Goal: Information Seeking & Learning: Learn about a topic

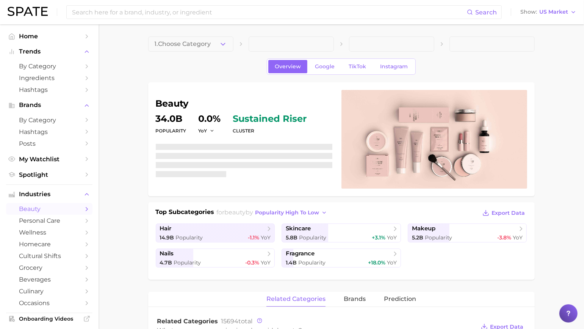
click at [567, 310] on icon at bounding box center [569, 313] width 8 height 8
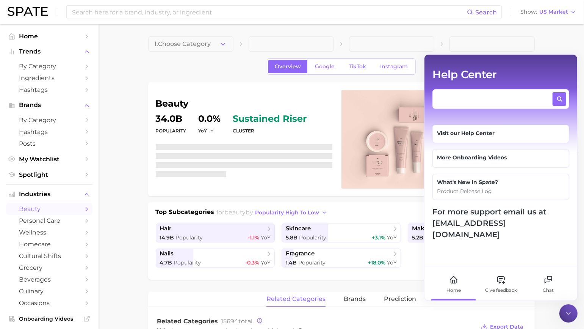
click at [477, 96] on textarea at bounding box center [494, 96] width 114 height 9
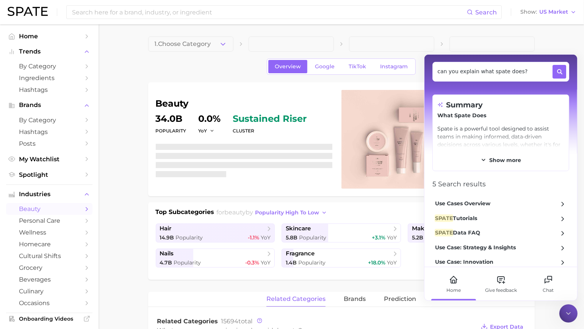
scroll to position [30, 0]
type textarea "can you explain what spate does?"
click at [489, 160] on span "Show more" at bounding box center [505, 161] width 32 height 6
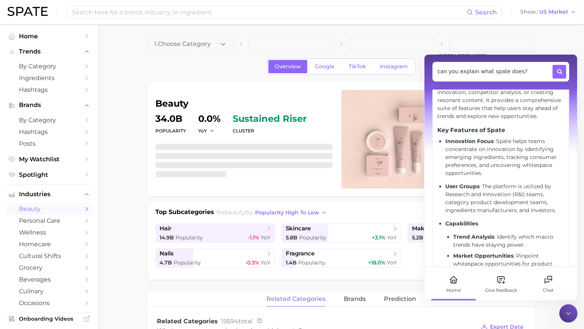
scroll to position [0, 0]
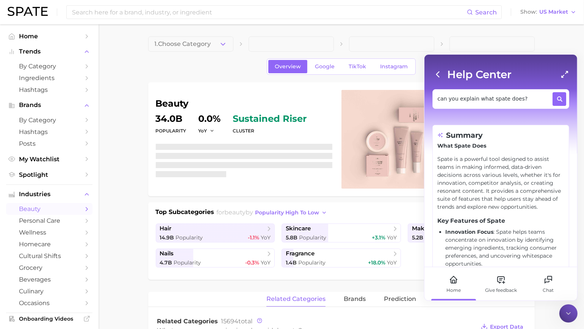
drag, startPoint x: 540, startPoint y: 193, endPoint x: 418, endPoint y: -22, distance: 247.3
click at [418, 0] on html "Search Show US Market Home Trends by Category Ingredients Hashtags Brands by Ca…" at bounding box center [292, 164] width 584 height 329
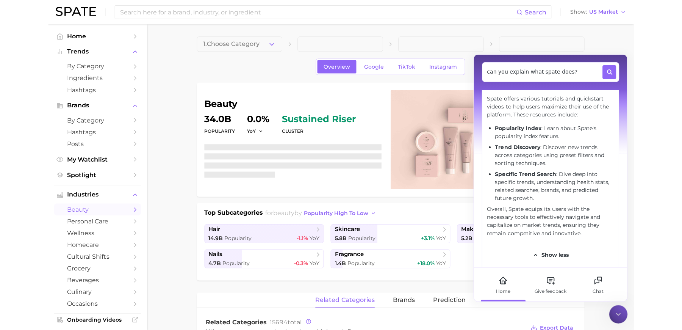
scroll to position [363, 0]
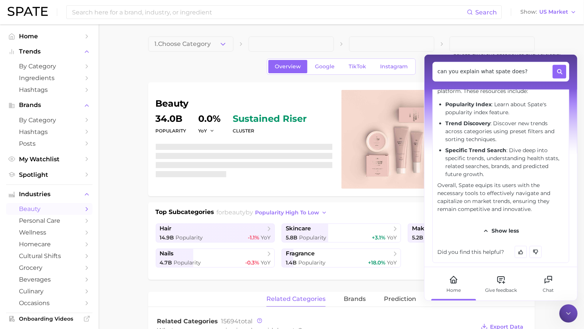
click at [542, 206] on p "Overall, Spate equips its users with the necessary tools to effectively navigat…" at bounding box center [500, 197] width 127 height 32
drag, startPoint x: 542, startPoint y: 206, endPoint x: 445, endPoint y: 84, distance: 156.0
click at [445, 84] on div "Help Center can you explain what spate does? Summary What Spate Does Spate is a…" at bounding box center [501, 161] width 153 height 212
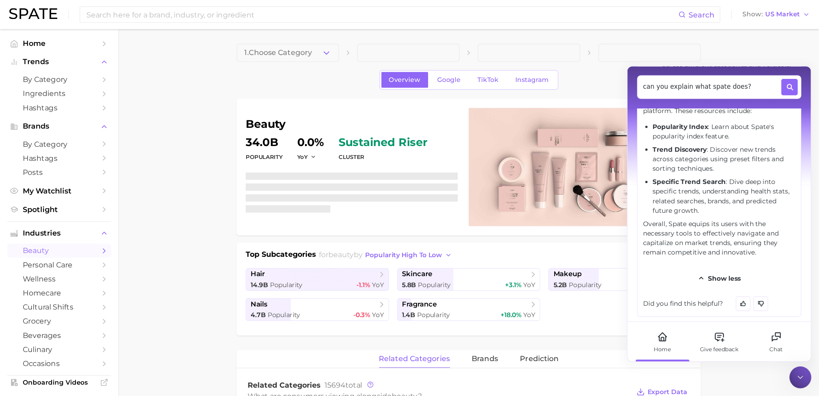
scroll to position [465, 0]
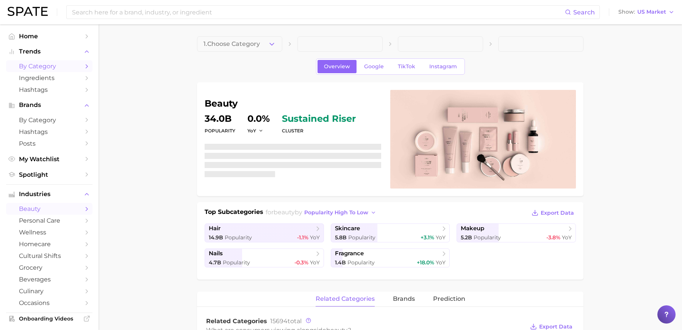
click at [60, 63] on span "by Category" at bounding box center [49, 66] width 61 height 7
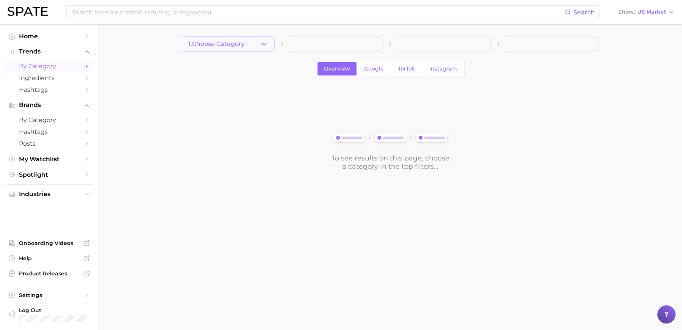
click at [232, 48] on button "1. Choose Category" at bounding box center [228, 43] width 93 height 15
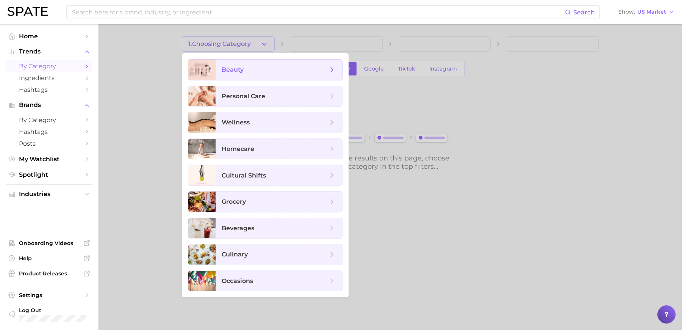
click at [236, 69] on span "beauty" at bounding box center [233, 69] width 22 height 7
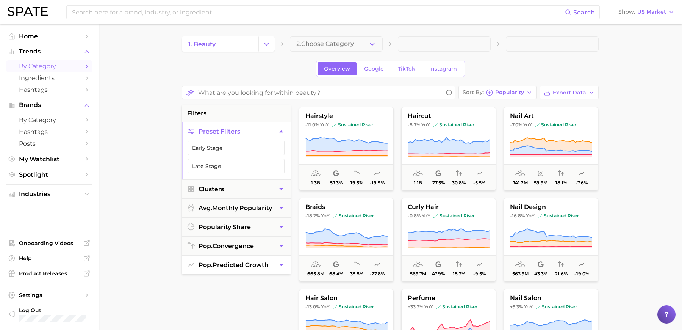
click at [258, 263] on span "pop. predicted growth" at bounding box center [234, 264] width 70 height 7
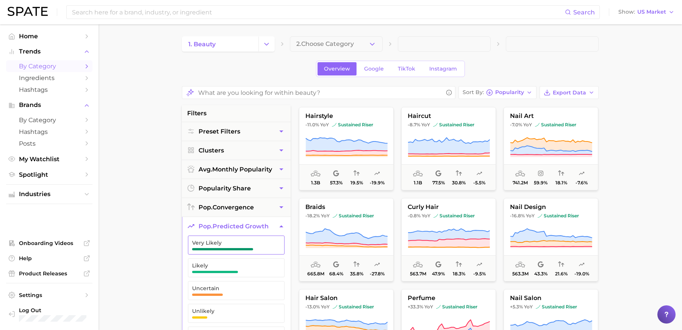
click at [260, 241] on span "Very Likely" at bounding box center [230, 243] width 76 height 6
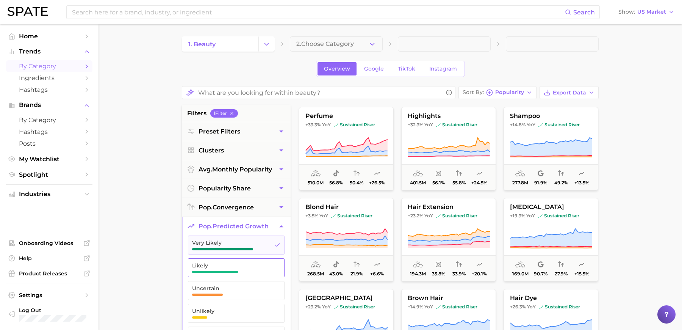
click at [256, 258] on button "Likely" at bounding box center [236, 267] width 97 height 19
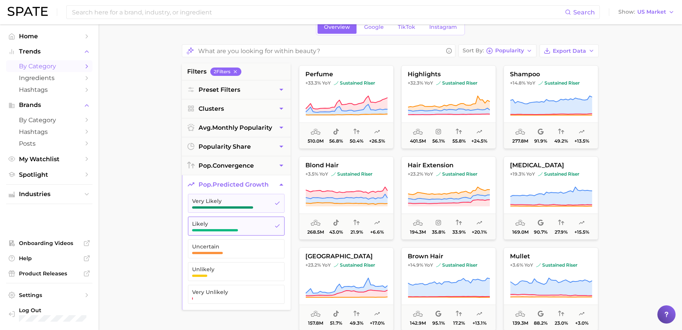
scroll to position [47, 0]
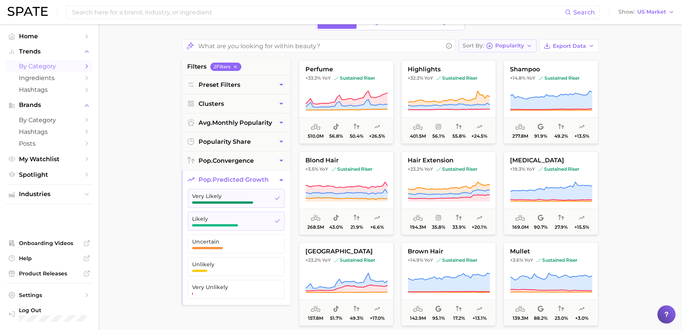
click at [522, 45] on span "Popularity" at bounding box center [509, 46] width 29 height 4
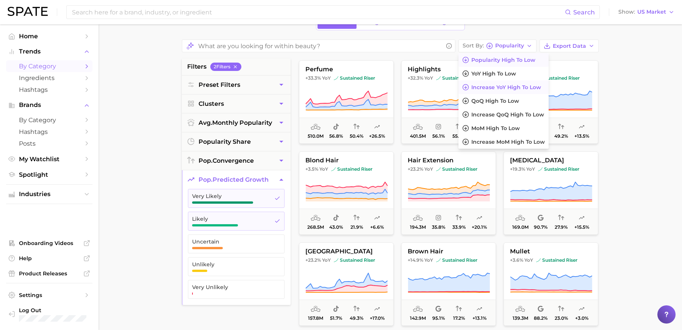
click at [503, 81] on button "Increase YoY high to low" at bounding box center [504, 87] width 90 height 14
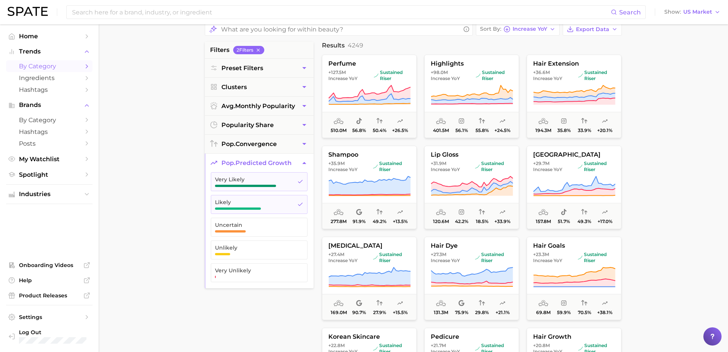
scroll to position [61, 0]
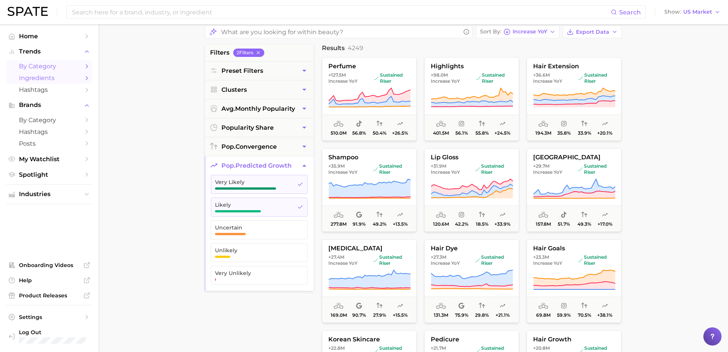
click at [59, 78] on span "Ingredients" at bounding box center [49, 77] width 61 height 7
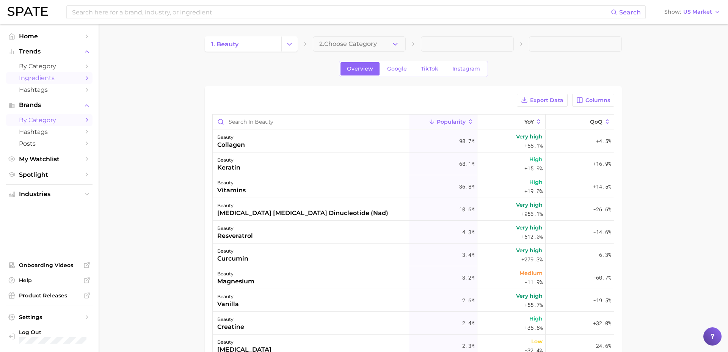
click at [42, 117] on span "by Category" at bounding box center [49, 119] width 61 height 7
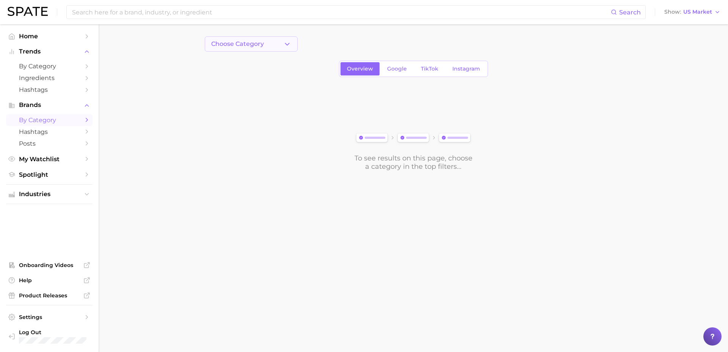
click at [281, 43] on button "Choose Category" at bounding box center [251, 43] width 93 height 15
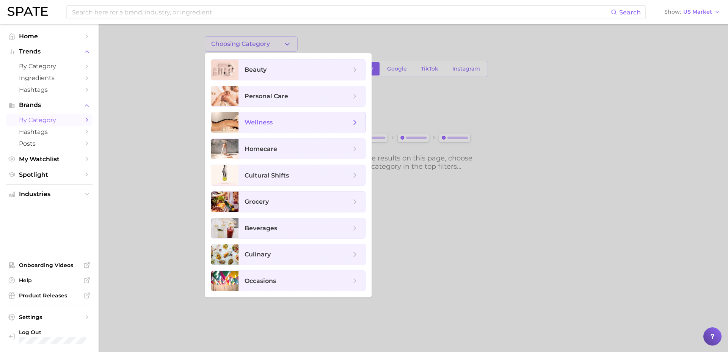
click at [272, 121] on span "wellness" at bounding box center [258, 122] width 28 height 7
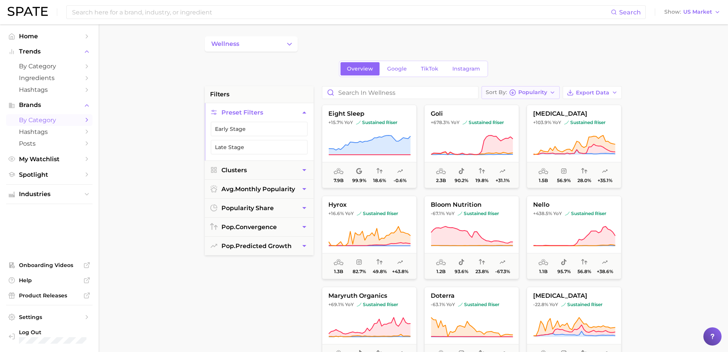
click at [536, 90] on span "Popularity" at bounding box center [532, 92] width 29 height 4
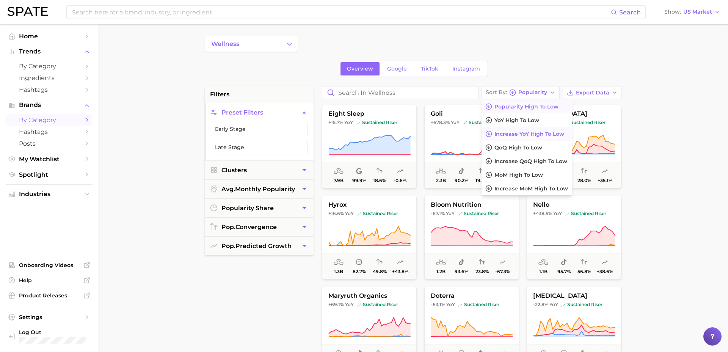
click at [533, 136] on span "Increase YoY high to low" at bounding box center [529, 134] width 70 height 6
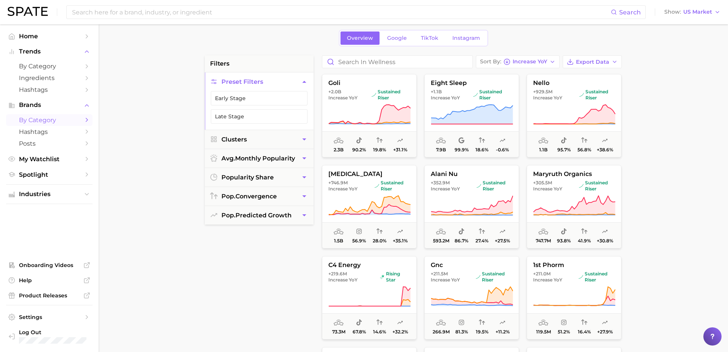
scroll to position [28, 0]
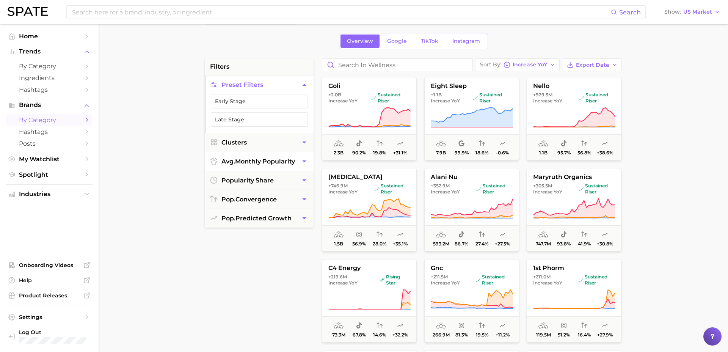
click at [261, 158] on span "avg. monthly popularity" at bounding box center [258, 161] width 74 height 7
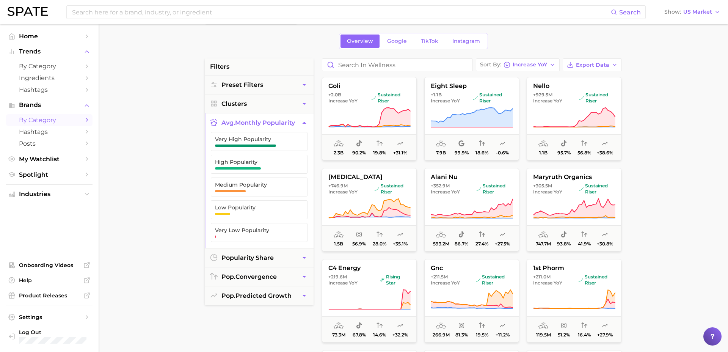
click at [268, 116] on button "avg. monthly popularity" at bounding box center [259, 122] width 109 height 19
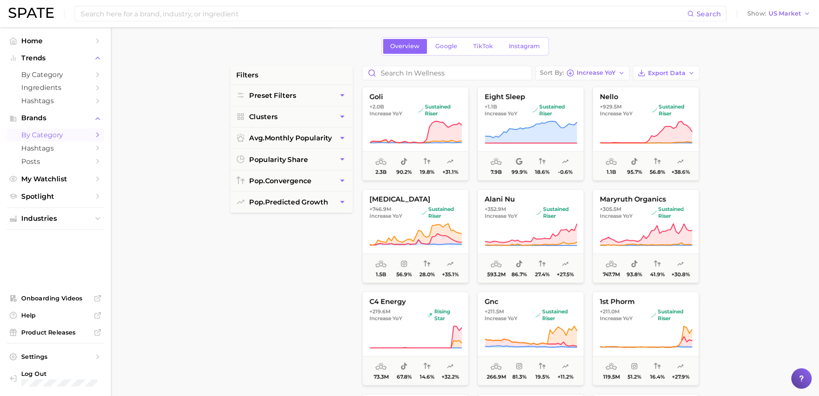
scroll to position [0, 0]
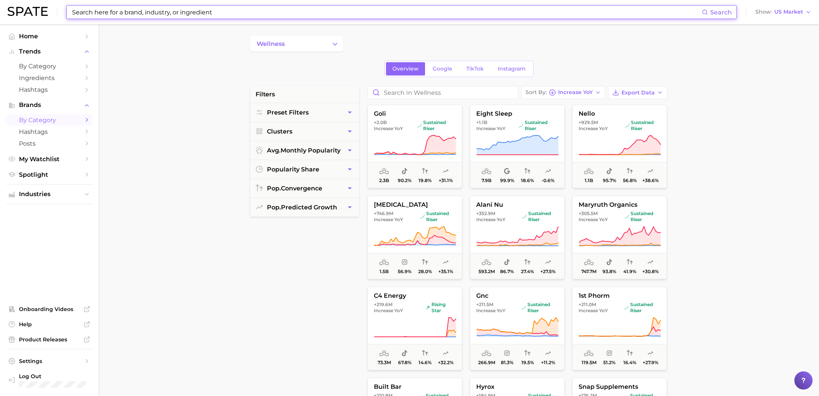
click at [219, 16] on input at bounding box center [386, 12] width 630 height 13
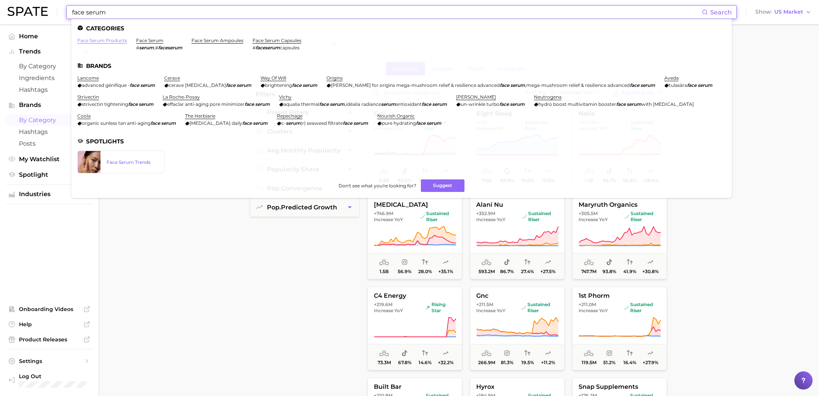
type input "face serum"
click at [109, 41] on link "face serum products" at bounding box center [102, 41] width 50 height 6
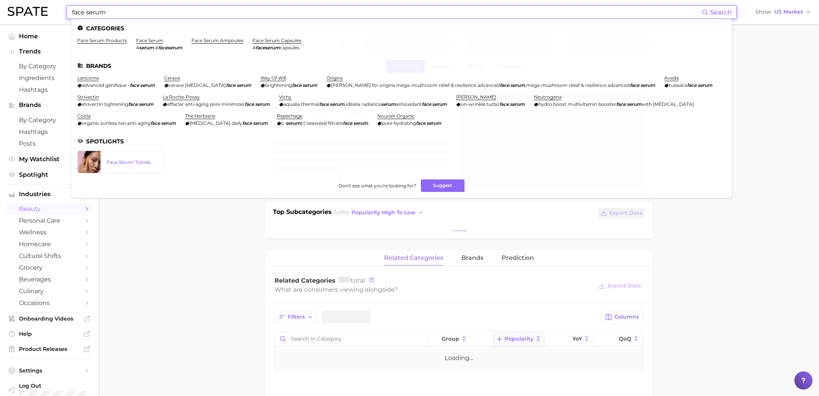
click at [138, 17] on input "face serum" at bounding box center [386, 12] width 630 height 13
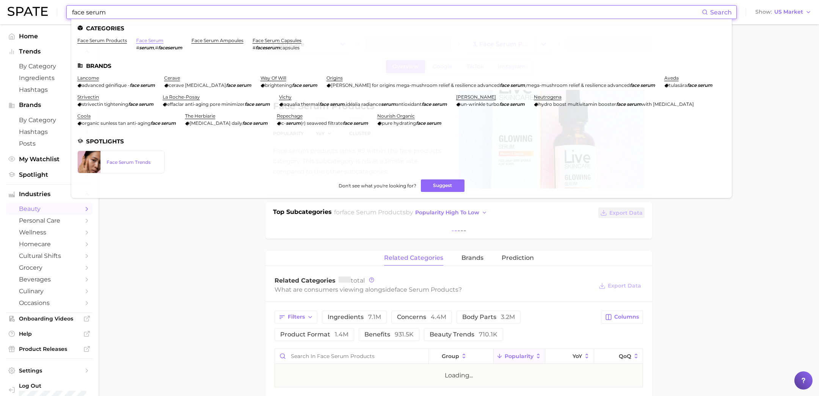
click at [158, 39] on link "face serum" at bounding box center [149, 41] width 27 height 6
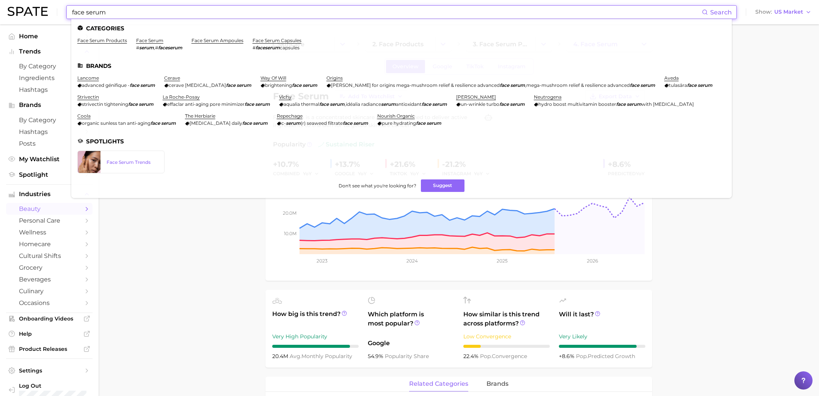
click at [112, 16] on input "face serum" at bounding box center [386, 12] width 630 height 13
click at [100, 41] on link "face serum products" at bounding box center [102, 41] width 50 height 6
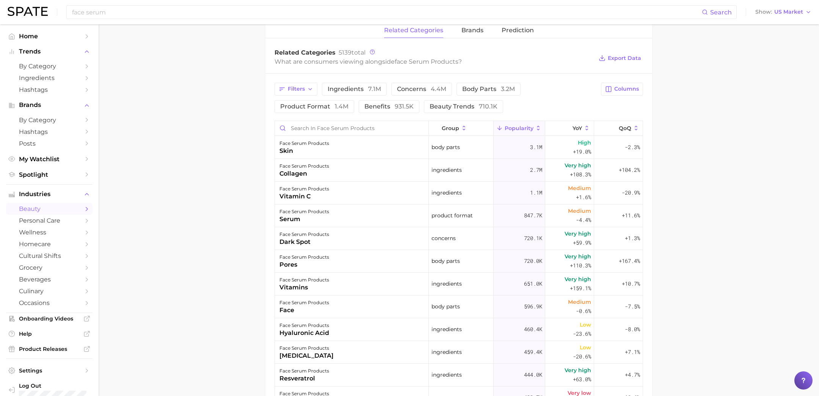
scroll to position [312, 0]
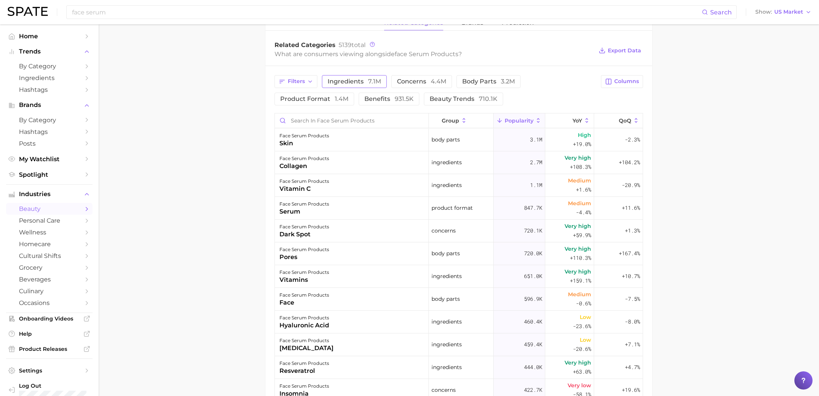
click at [338, 80] on span "ingredients 7.1m" at bounding box center [353, 81] width 53 height 6
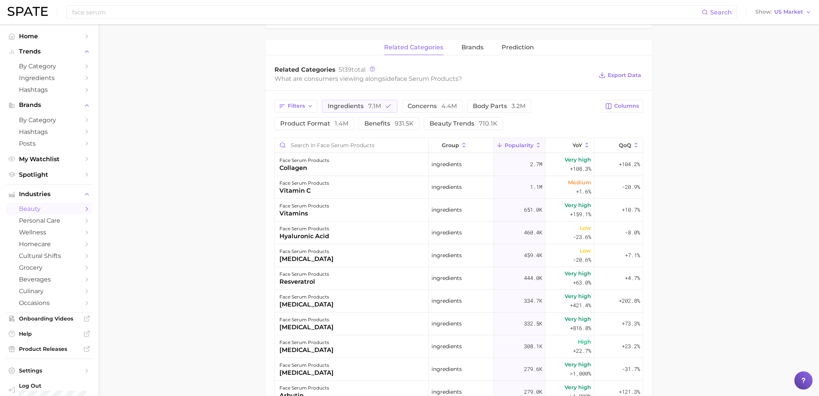
scroll to position [285, 0]
click at [633, 105] on span "Columns" at bounding box center [626, 107] width 25 height 6
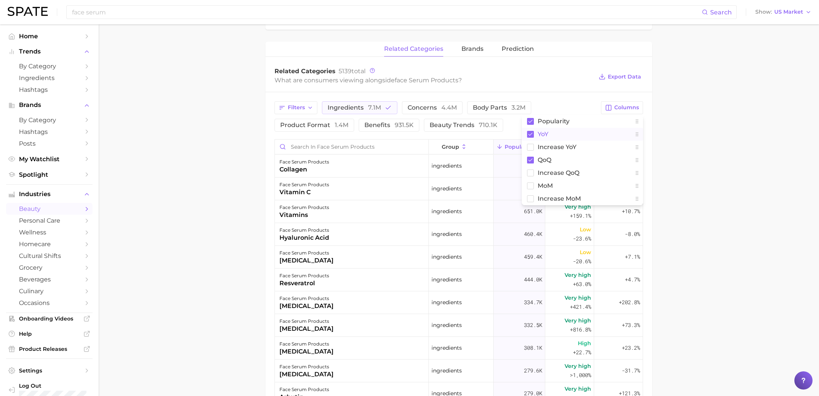
click at [580, 137] on button "YoY" at bounding box center [582, 134] width 121 height 13
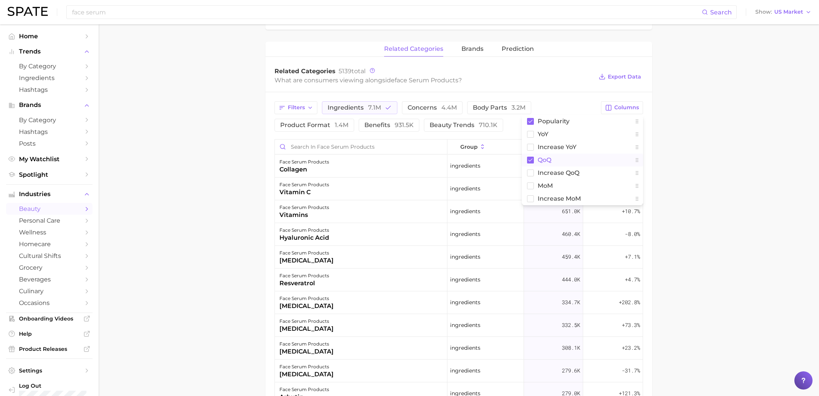
click at [558, 155] on button "QoQ" at bounding box center [582, 160] width 121 height 13
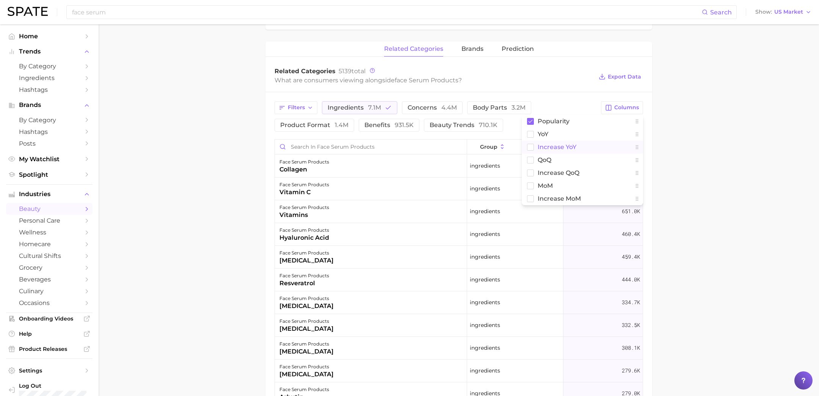
click at [559, 148] on span "Increase YoY" at bounding box center [556, 147] width 39 height 6
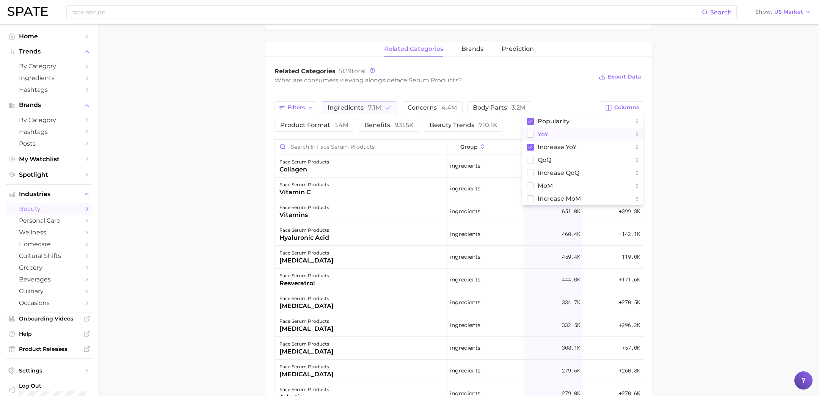
click at [544, 135] on span "YoY" at bounding box center [542, 134] width 11 height 6
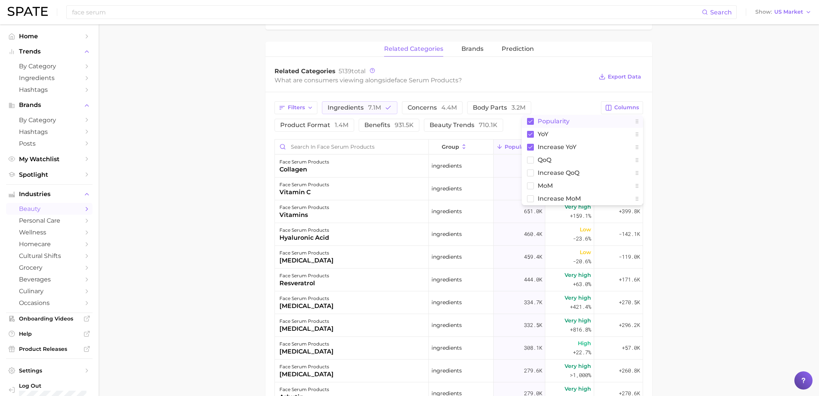
click at [556, 92] on div "Filters ingredients 7.1m concerns 4.4m body parts 3.2m product format 1.4m bene…" at bounding box center [458, 318] width 387 height 452
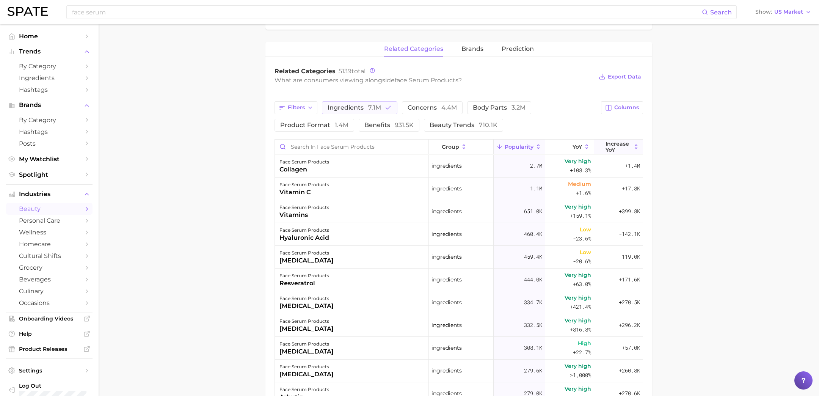
click at [608, 144] on span "Increase YoY" at bounding box center [618, 147] width 26 height 12
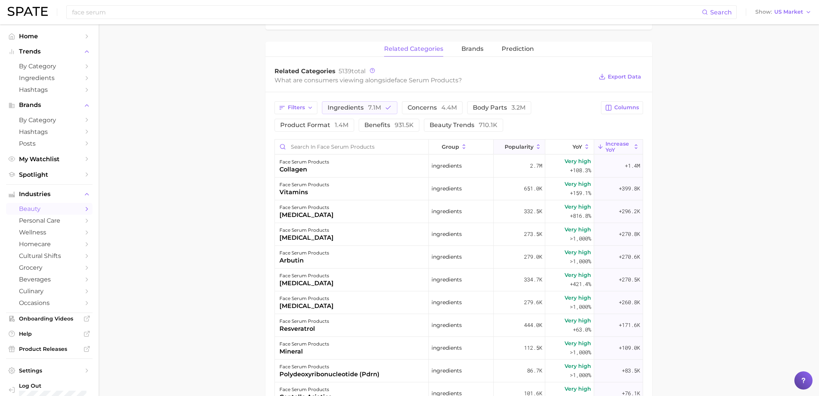
click at [519, 145] on span "Popularity" at bounding box center [518, 147] width 29 height 6
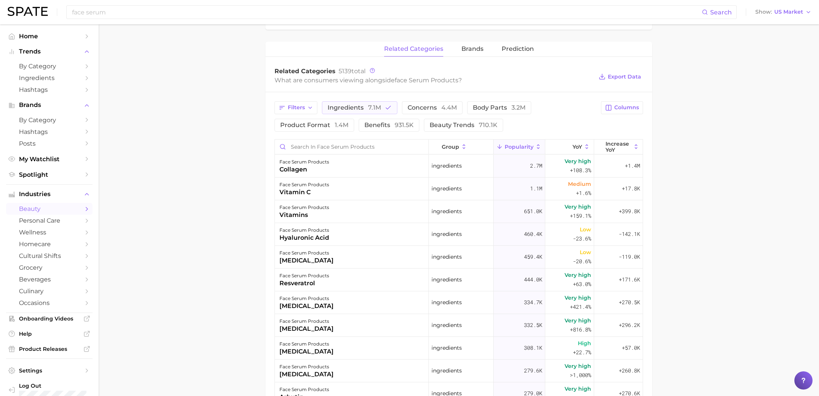
scroll to position [0, 0]
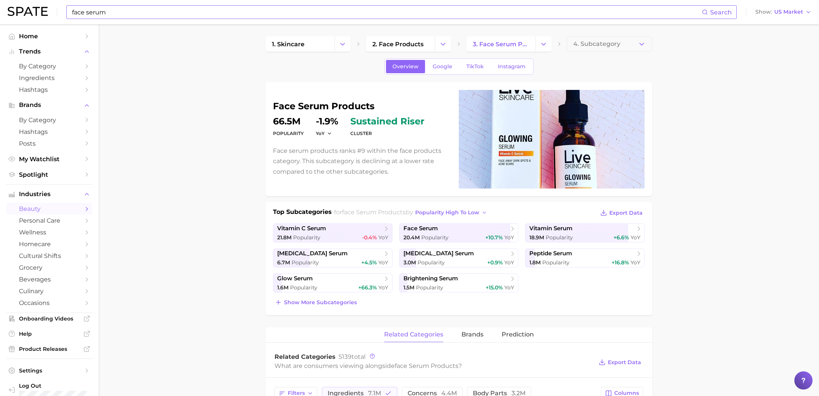
click at [251, 7] on input "face serum" at bounding box center [386, 12] width 630 height 13
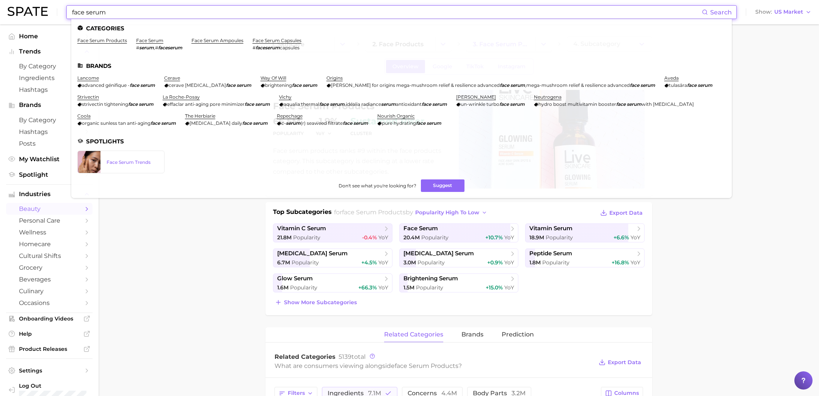
drag, startPoint x: 264, startPoint y: 14, endPoint x: 2, endPoint y: -3, distance: 263.2
click at [2, 0] on html "face serum Search Categories face serum products face serum # serum , # faceser…" at bounding box center [409, 198] width 819 height 396
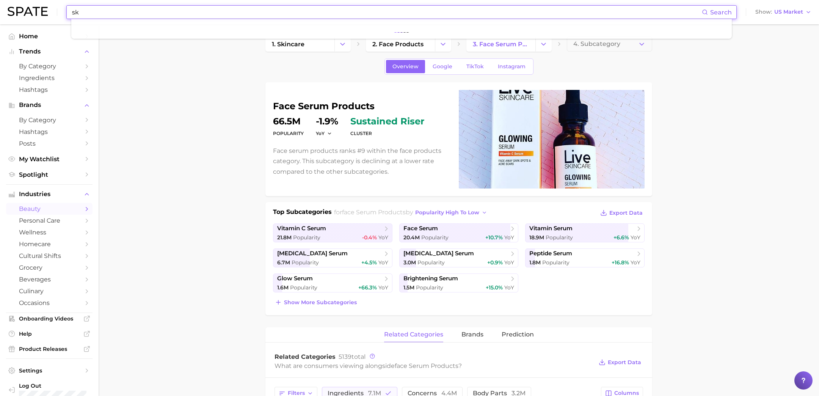
type input "s"
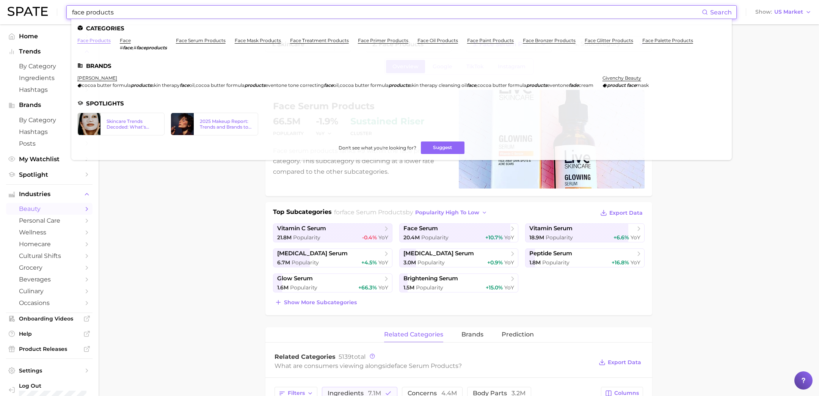
type input "face products"
click at [103, 39] on link "face products" at bounding box center [93, 41] width 33 height 6
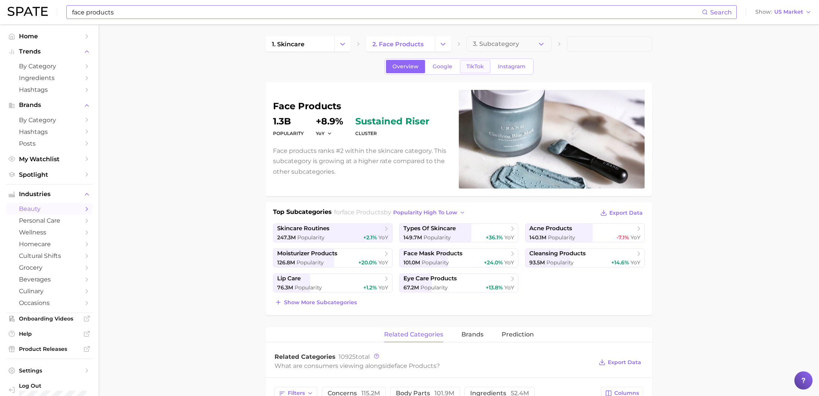
click at [478, 64] on span "TikTok" at bounding box center [474, 66] width 17 height 6
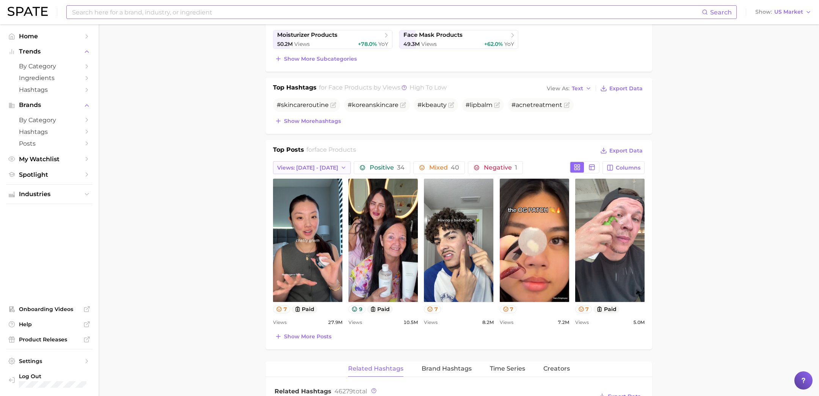
click at [312, 168] on span "Views: Sep 28 - Oct 5" at bounding box center [307, 167] width 61 height 6
click at [314, 206] on button "Total Views" at bounding box center [314, 209] width 83 height 14
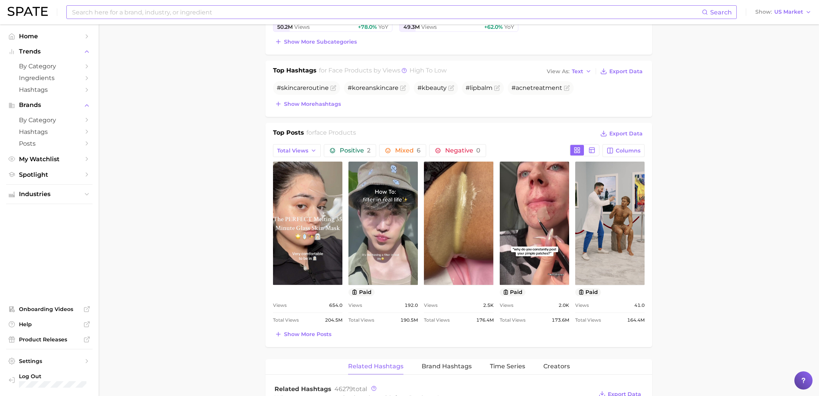
scroll to position [273, 0]
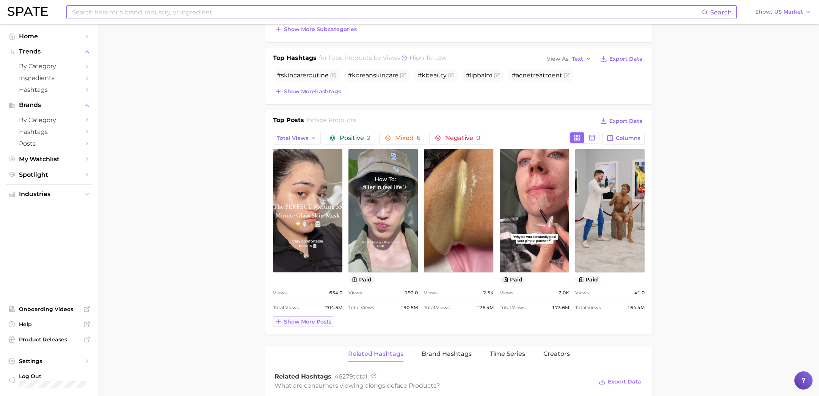
click at [318, 324] on button "Show more posts" at bounding box center [303, 321] width 60 height 11
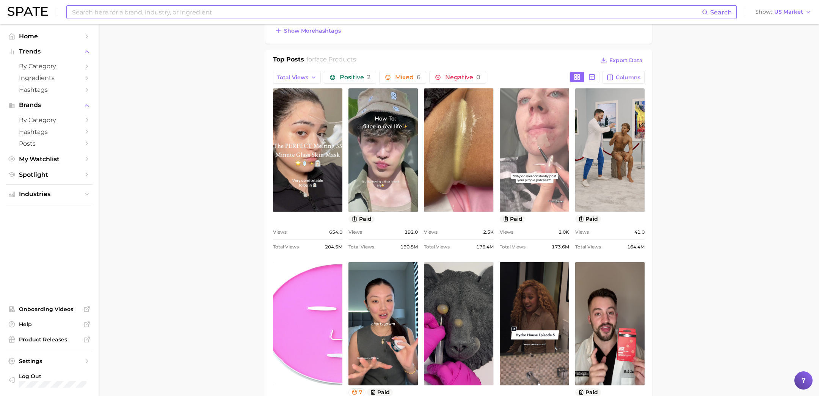
scroll to position [341, 0]
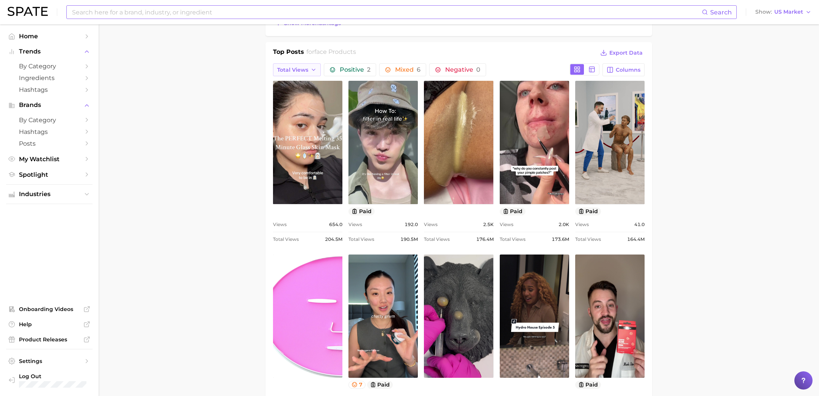
click at [309, 68] on button "Total Views" at bounding box center [297, 69] width 48 height 13
click at [312, 83] on span "Views: Sep 28 - Oct 5" at bounding box center [307, 84] width 61 height 6
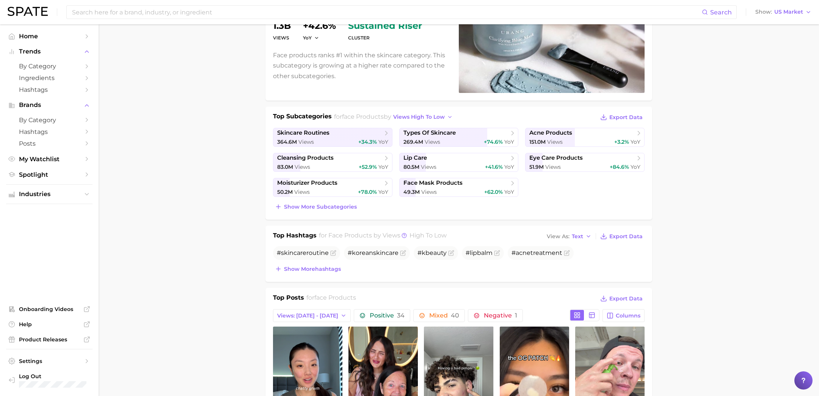
scroll to position [0, 0]
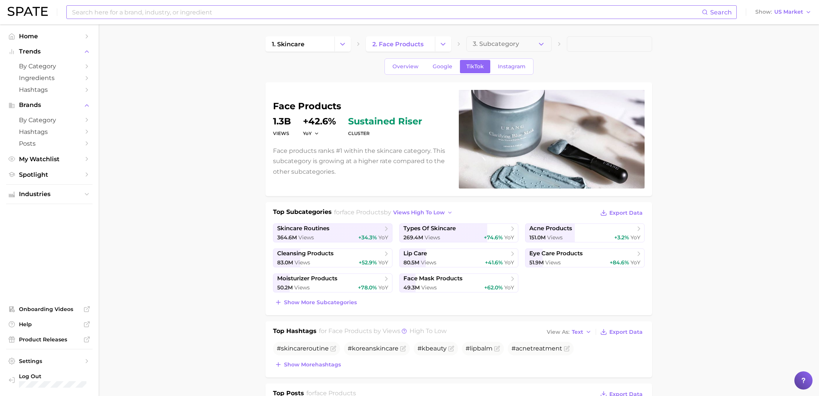
click at [147, 16] on input at bounding box center [386, 12] width 630 height 13
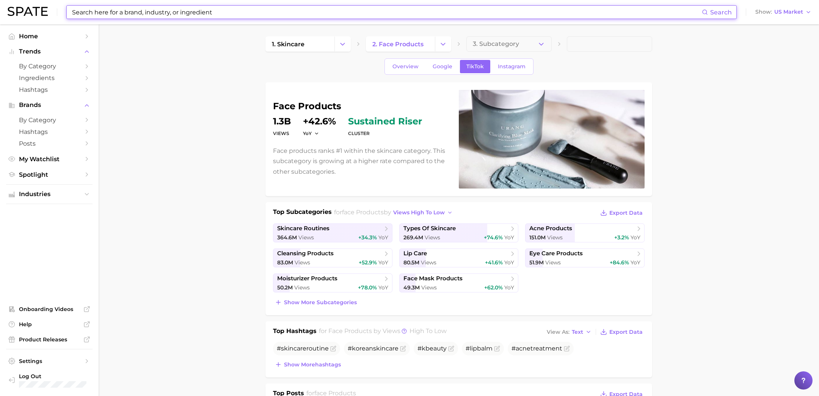
click at [30, 59] on li "Trends by Category Ingredients Hashtags" at bounding box center [49, 71] width 86 height 50
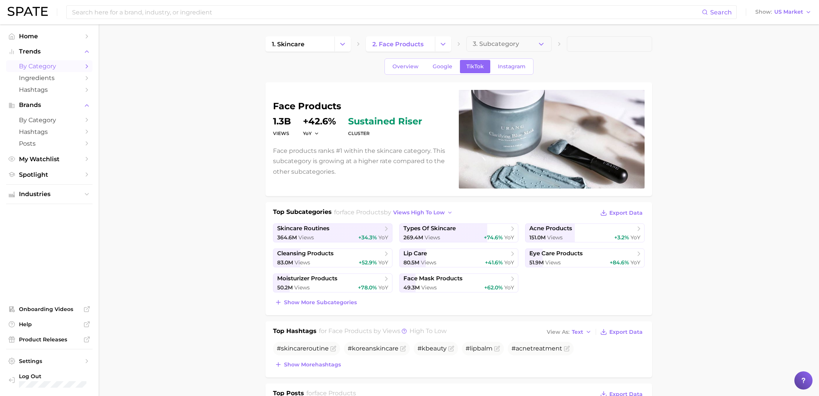
click at [33, 67] on span "by Category" at bounding box center [49, 66] width 61 height 7
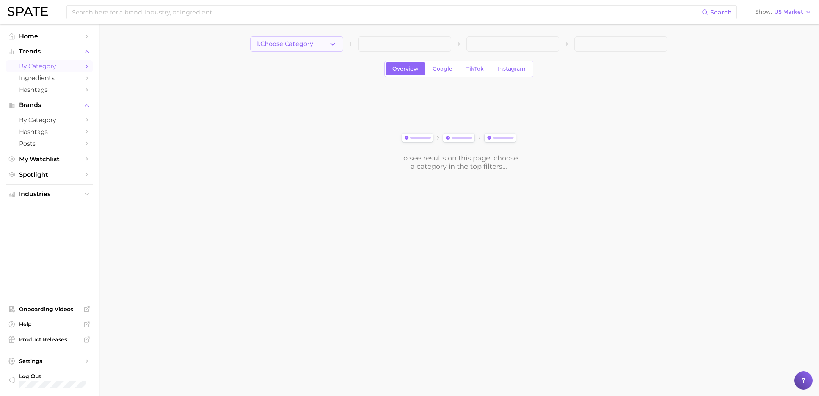
click at [316, 45] on button "1. Choose Category" at bounding box center [296, 43] width 93 height 15
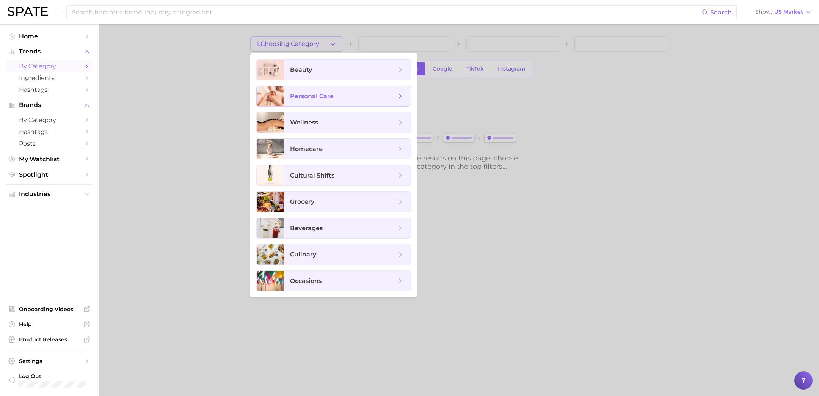
click at [338, 105] on span "personal care" at bounding box center [347, 96] width 127 height 20
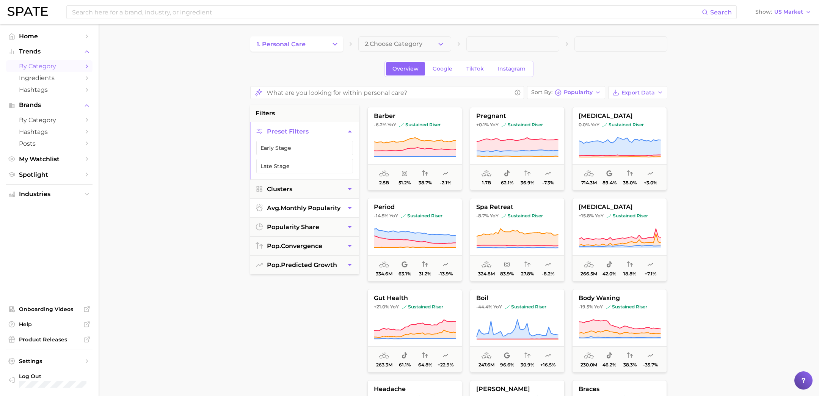
click at [333, 206] on span "avg. monthly popularity" at bounding box center [304, 207] width 74 height 7
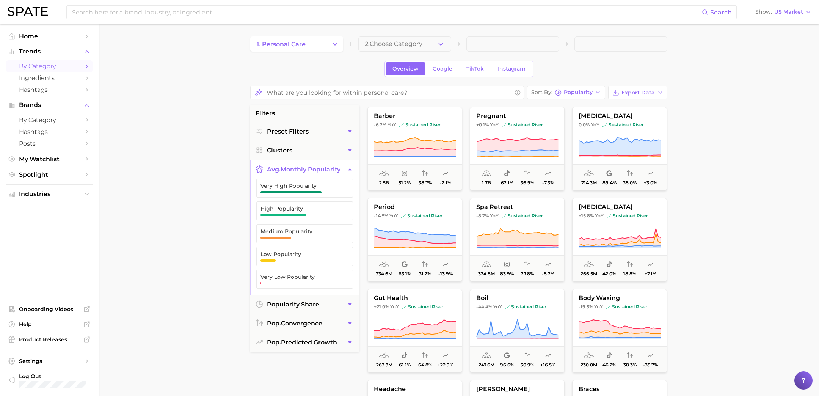
click at [326, 170] on span "avg. monthly popularity" at bounding box center [304, 169] width 74 height 7
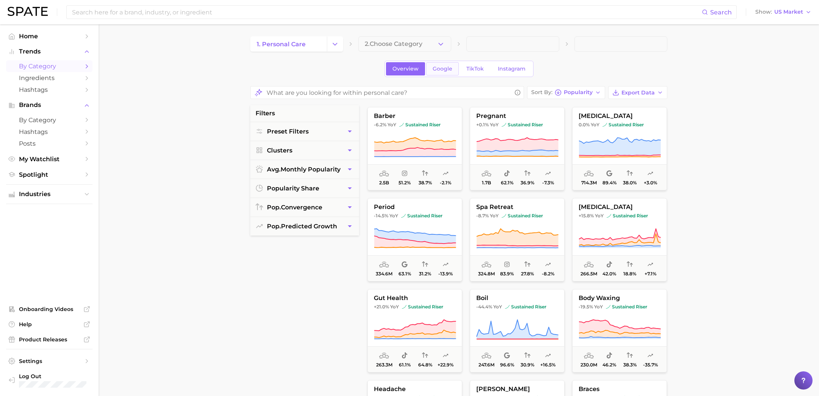
click at [448, 69] on span "Google" at bounding box center [442, 69] width 20 height 6
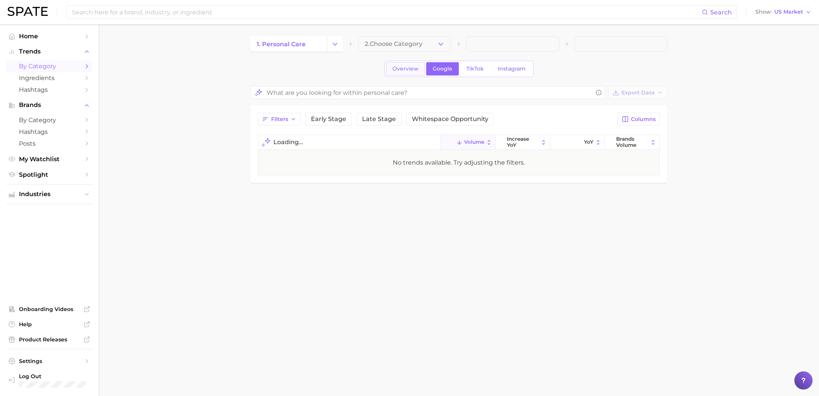
click at [400, 69] on span "Overview" at bounding box center [405, 69] width 26 height 6
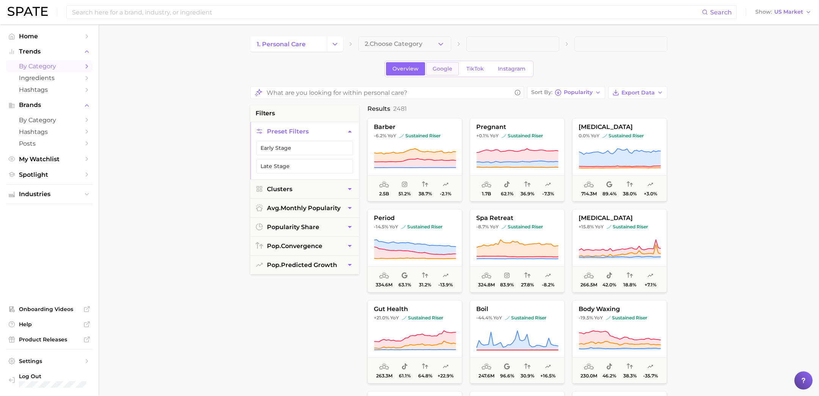
click at [447, 68] on span "Google" at bounding box center [442, 69] width 20 height 6
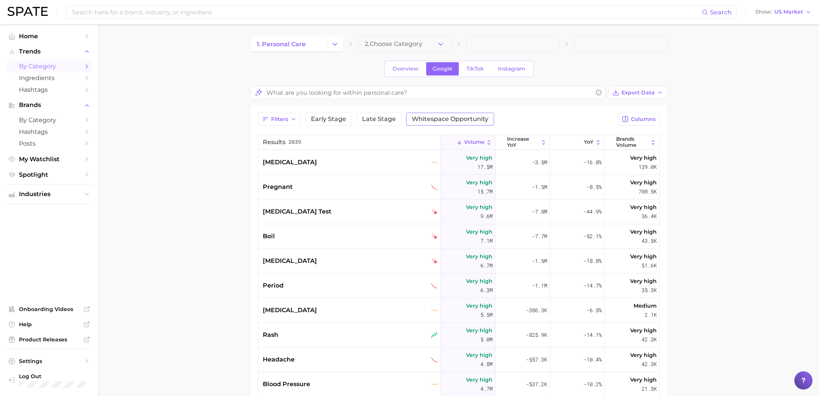
click at [445, 113] on button "Whitespace Opportunity" at bounding box center [450, 119] width 88 height 13
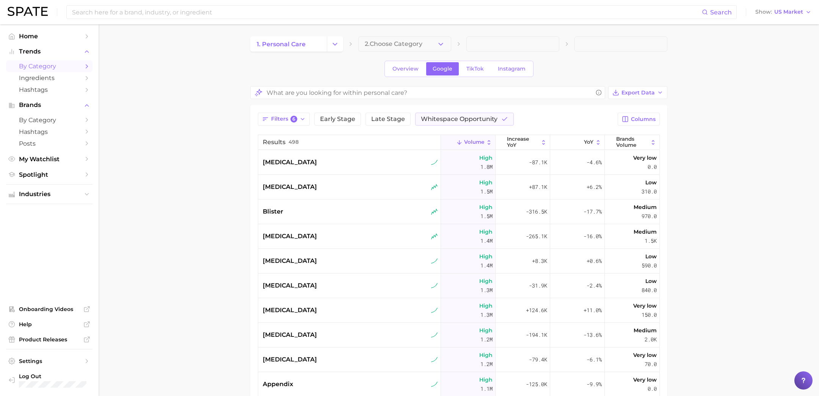
click at [682, 59] on main "1. personal care 2. Choose Category Overview Google TikTok Instagram Export Dat…" at bounding box center [459, 299] width 720 height 551
click at [335, 50] on button "Change Category" at bounding box center [335, 43] width 16 height 15
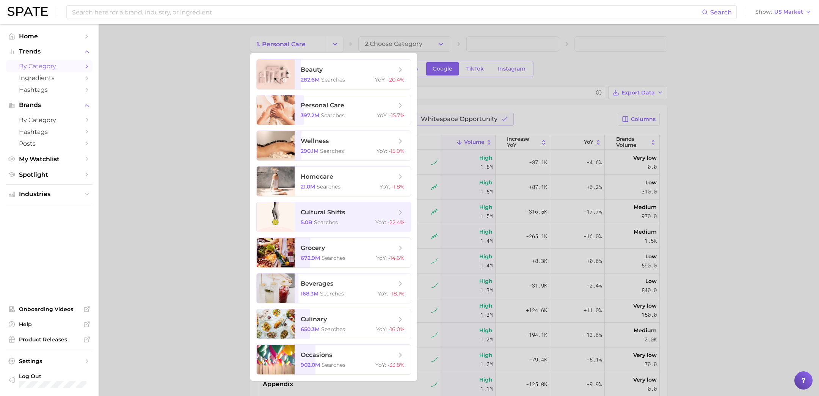
click at [395, 40] on div at bounding box center [409, 198] width 819 height 396
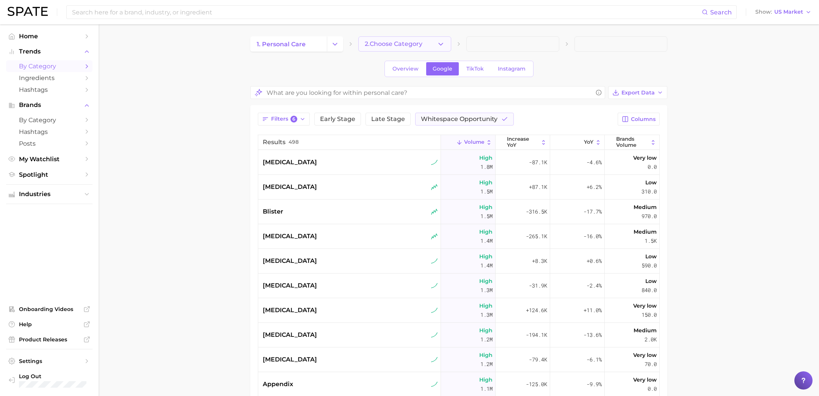
click at [391, 42] on span "2. Choose Category" at bounding box center [394, 44] width 58 height 7
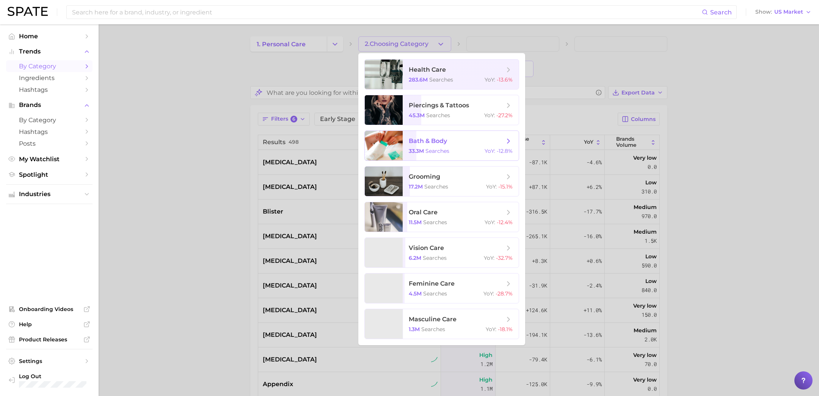
click at [438, 148] on span "searches" at bounding box center [437, 150] width 24 height 7
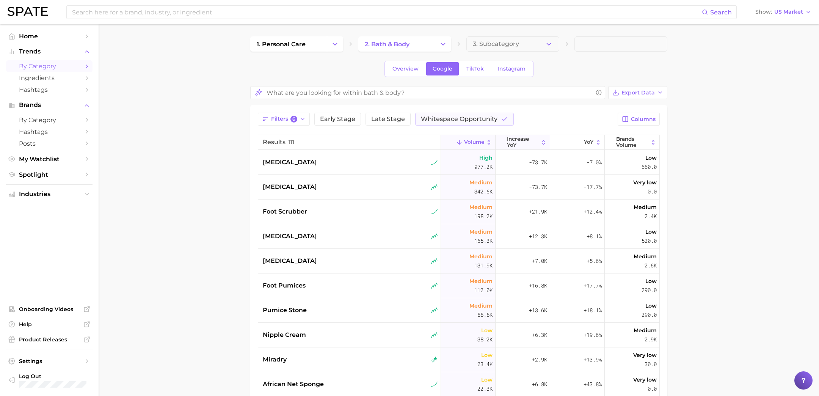
click at [525, 141] on span "increase YoY" at bounding box center [523, 142] width 32 height 12
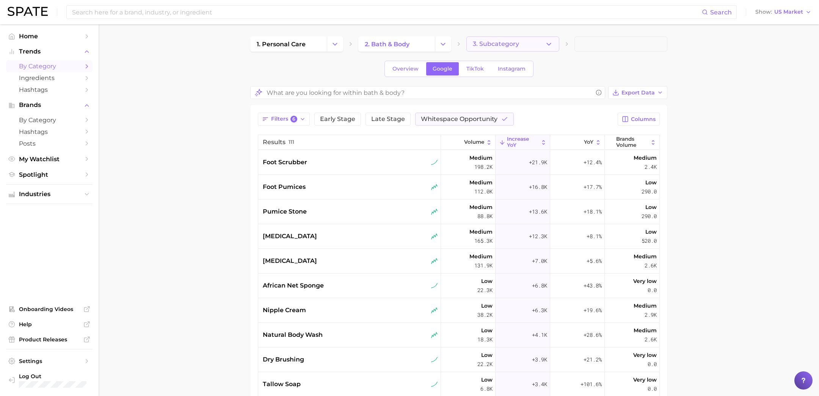
click at [507, 46] on span "3. Subcategory" at bounding box center [496, 44] width 46 height 7
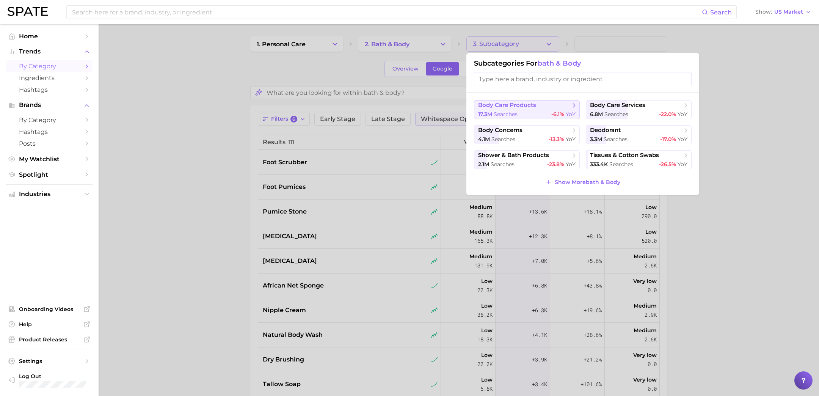
click at [521, 110] on button "body care products 17.3m searches -6.1% YoY" at bounding box center [527, 109] width 106 height 19
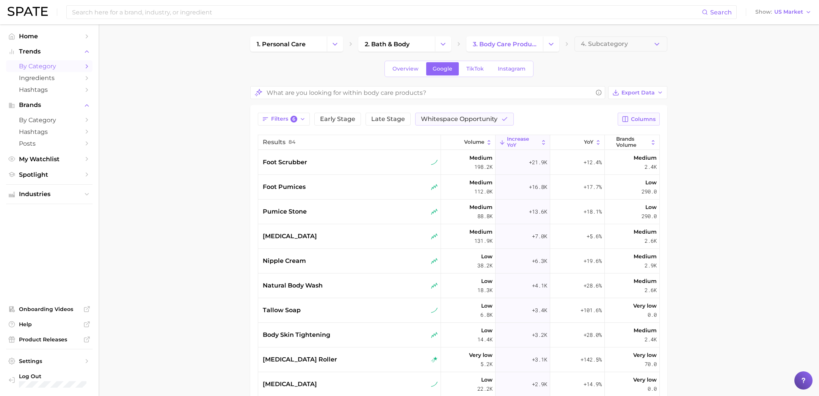
click at [644, 113] on button "Columns" at bounding box center [638, 119] width 42 height 13
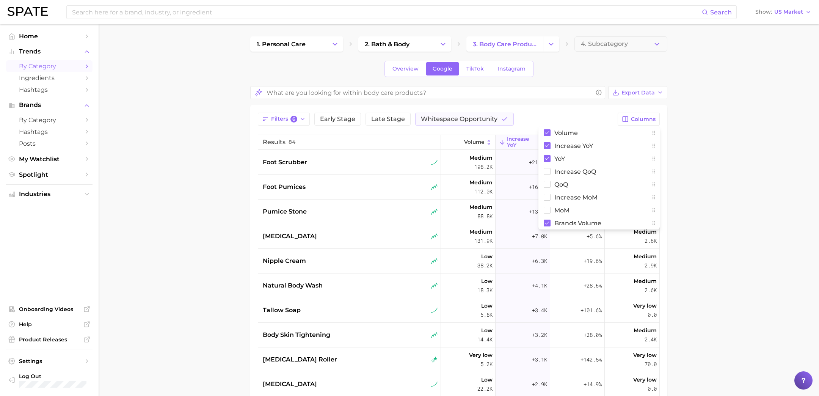
click at [682, 125] on main "1. personal care 2. bath & body 3. body care products 4. Subcategory Overview G…" at bounding box center [459, 299] width 720 height 551
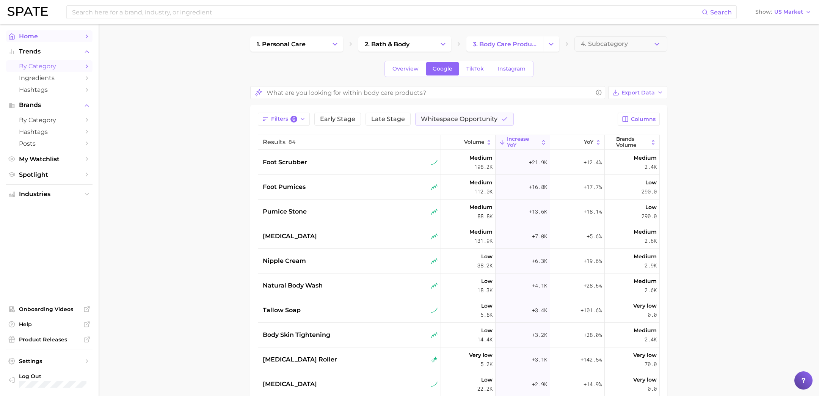
click at [46, 39] on span "Home" at bounding box center [49, 36] width 61 height 7
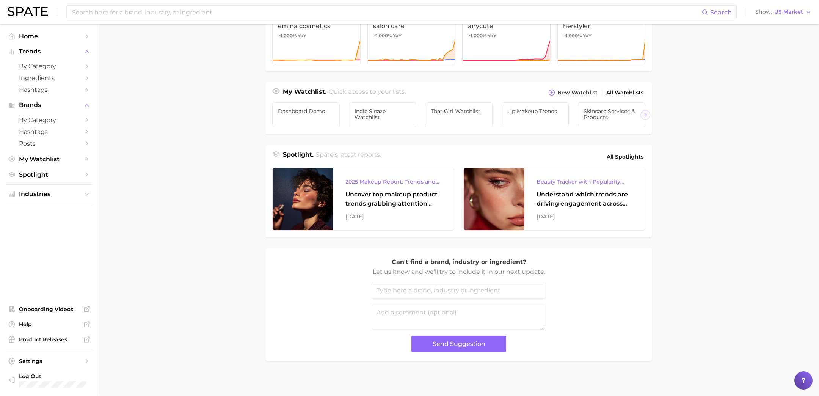
scroll to position [218, 0]
click at [51, 175] on span "Spotlight" at bounding box center [49, 174] width 61 height 7
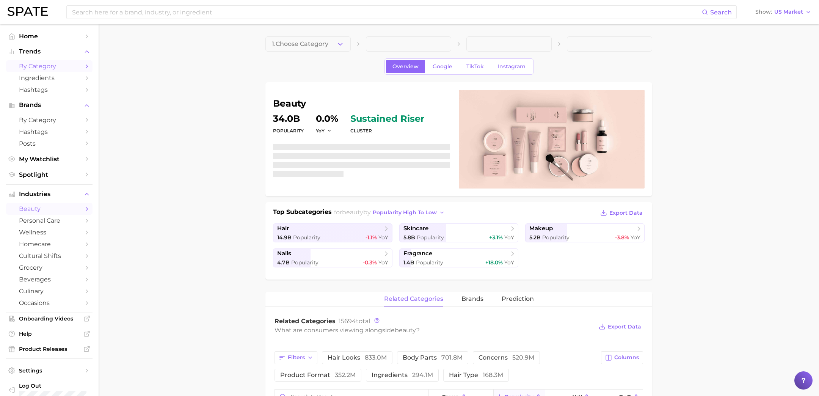
click at [58, 66] on span "by Category" at bounding box center [49, 66] width 61 height 7
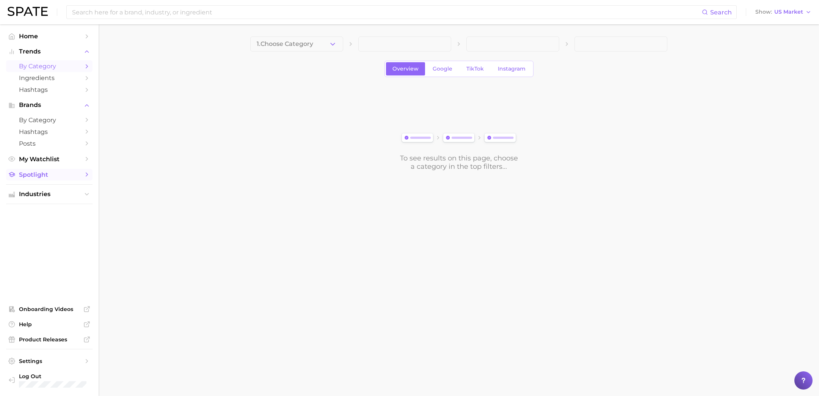
click at [32, 175] on span "Spotlight" at bounding box center [49, 174] width 61 height 7
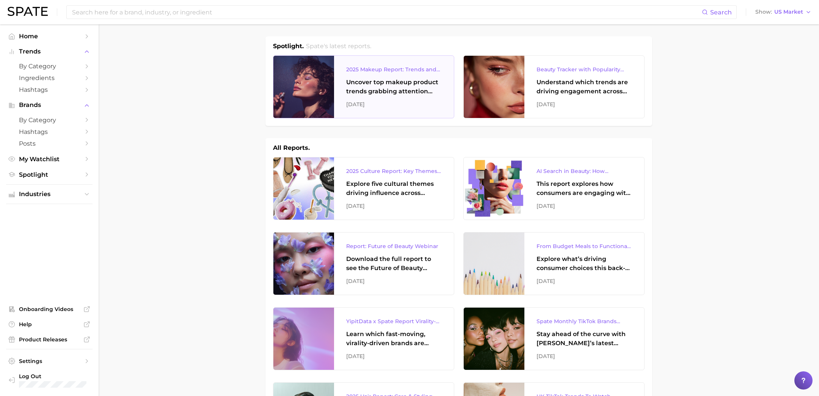
click at [391, 103] on div "[DATE]" at bounding box center [394, 104] width 96 height 9
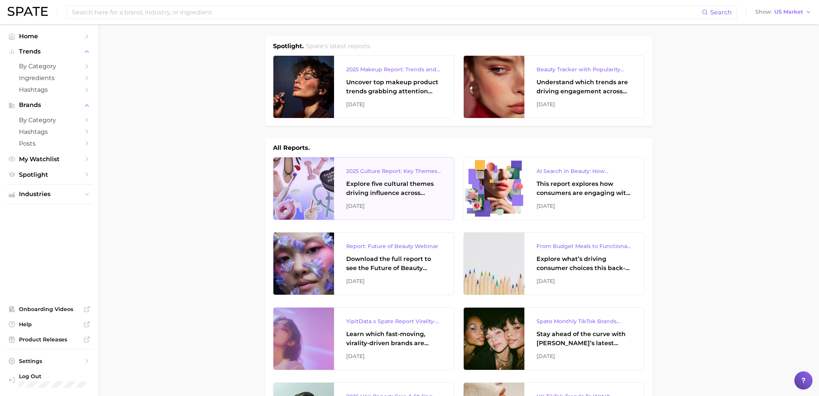
click at [343, 217] on div "2025 Culture Report: Key Themes That Are Shaping Consumer Demand Explore five c…" at bounding box center [394, 188] width 120 height 62
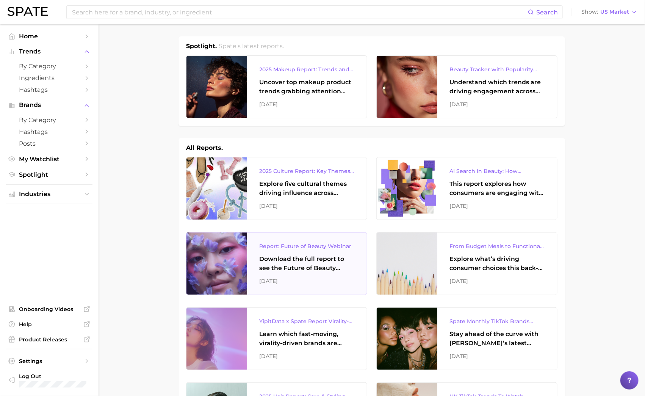
click at [341, 288] on div "Report: Future of Beauty Webinar Download the full report to see the Future of …" at bounding box center [307, 263] width 120 height 62
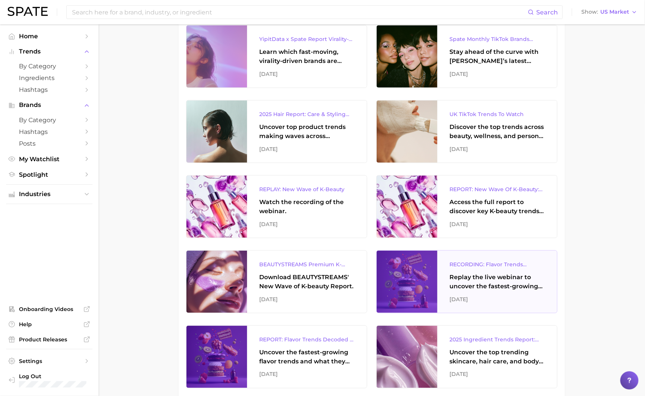
scroll to position [454, 0]
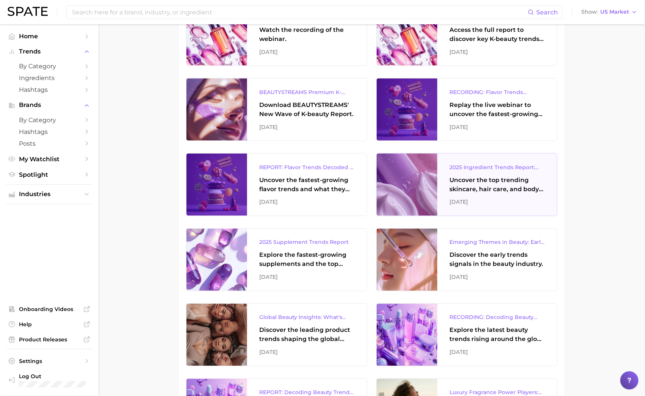
click at [465, 163] on div "2025 Ingredient Trends Report: The Ingredients Defining Beauty in 2025" at bounding box center [498, 167] width 96 height 9
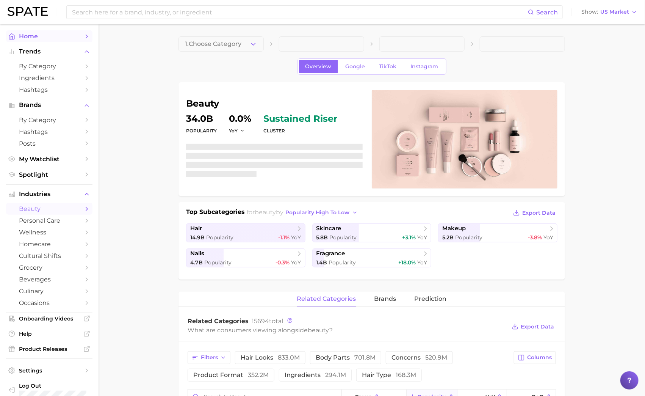
click at [44, 38] on span "Home" at bounding box center [49, 36] width 61 height 7
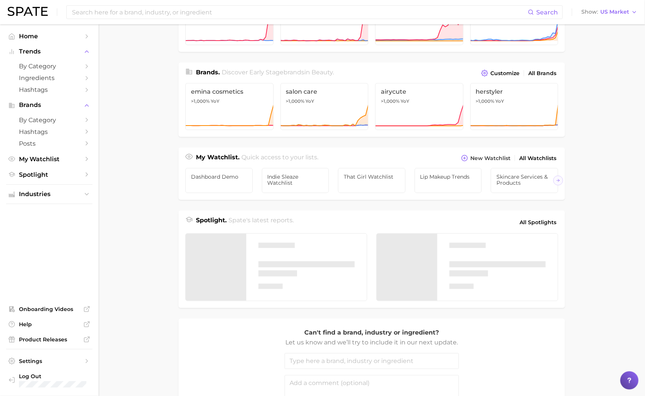
scroll to position [152, 0]
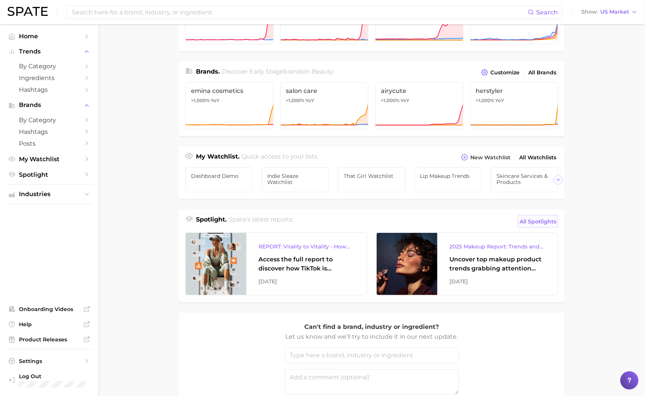
click at [529, 222] on span "All Spotlights" at bounding box center [538, 221] width 37 height 9
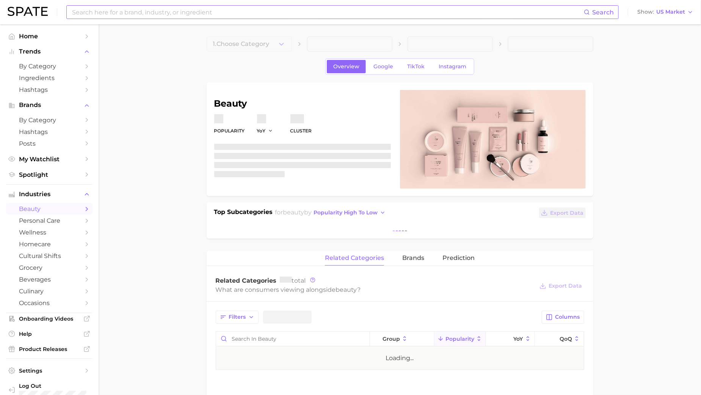
click at [173, 8] on input at bounding box center [327, 12] width 512 height 13
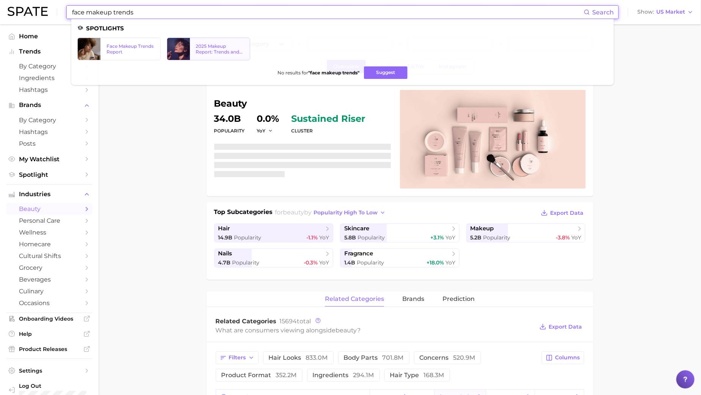
type input "face makeup trends"
click at [224, 49] on div "2025 Makeup Report: Trends and Brands to Watch" at bounding box center [220, 48] width 48 height 11
